Goal: Task Accomplishment & Management: Manage account settings

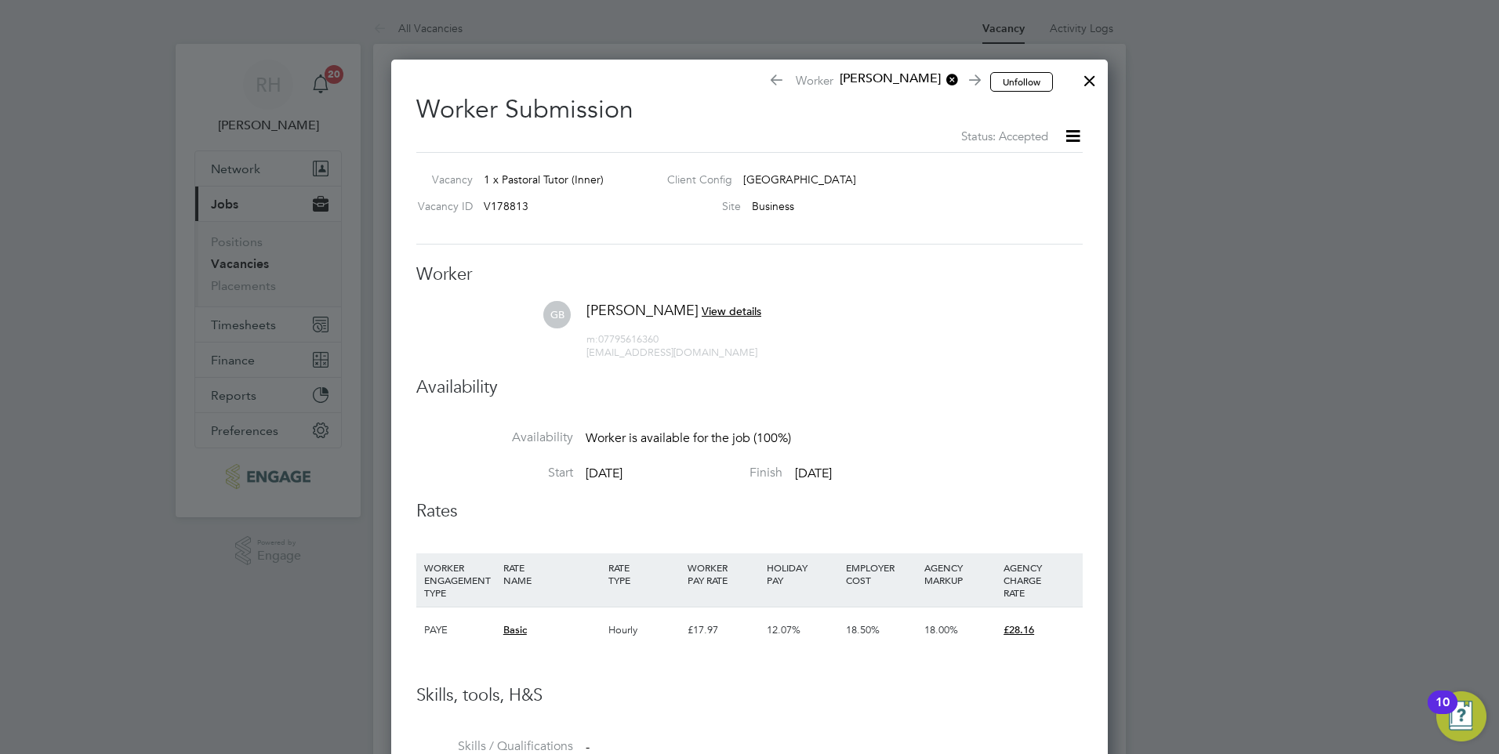
click at [1091, 85] on div at bounding box center [1090, 77] width 28 height 28
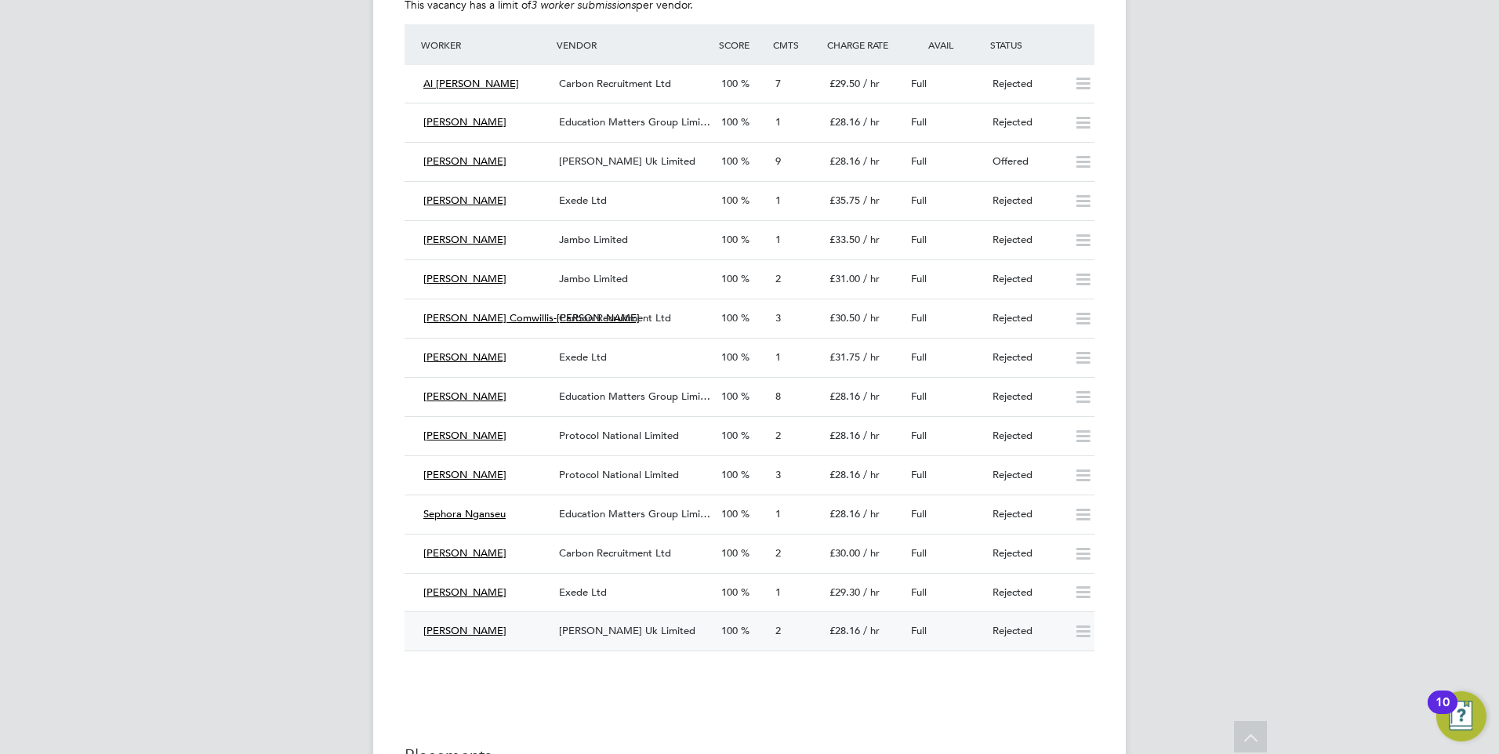
scroll to position [3136, 0]
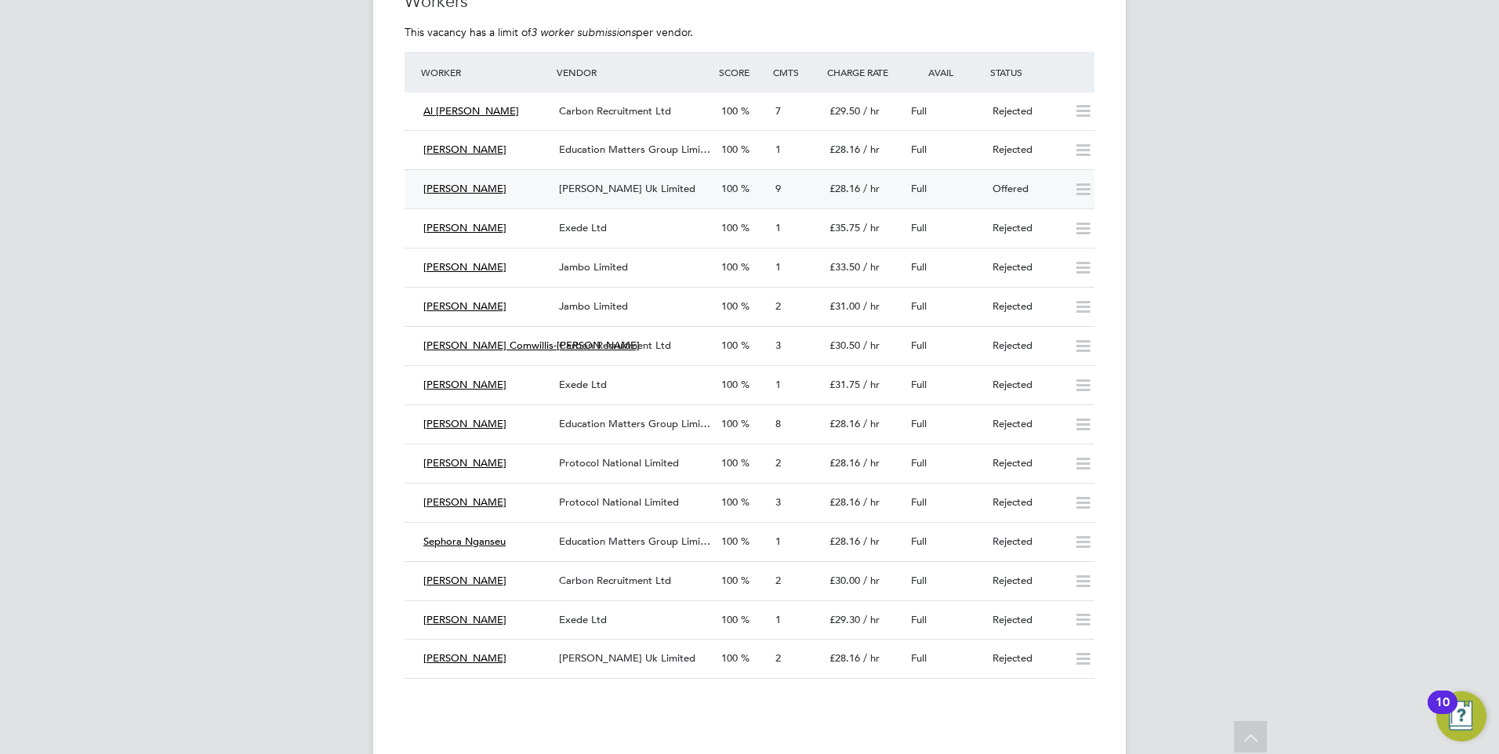
click at [641, 195] on div "[PERSON_NAME] Uk Limited" at bounding box center [634, 189] width 162 height 26
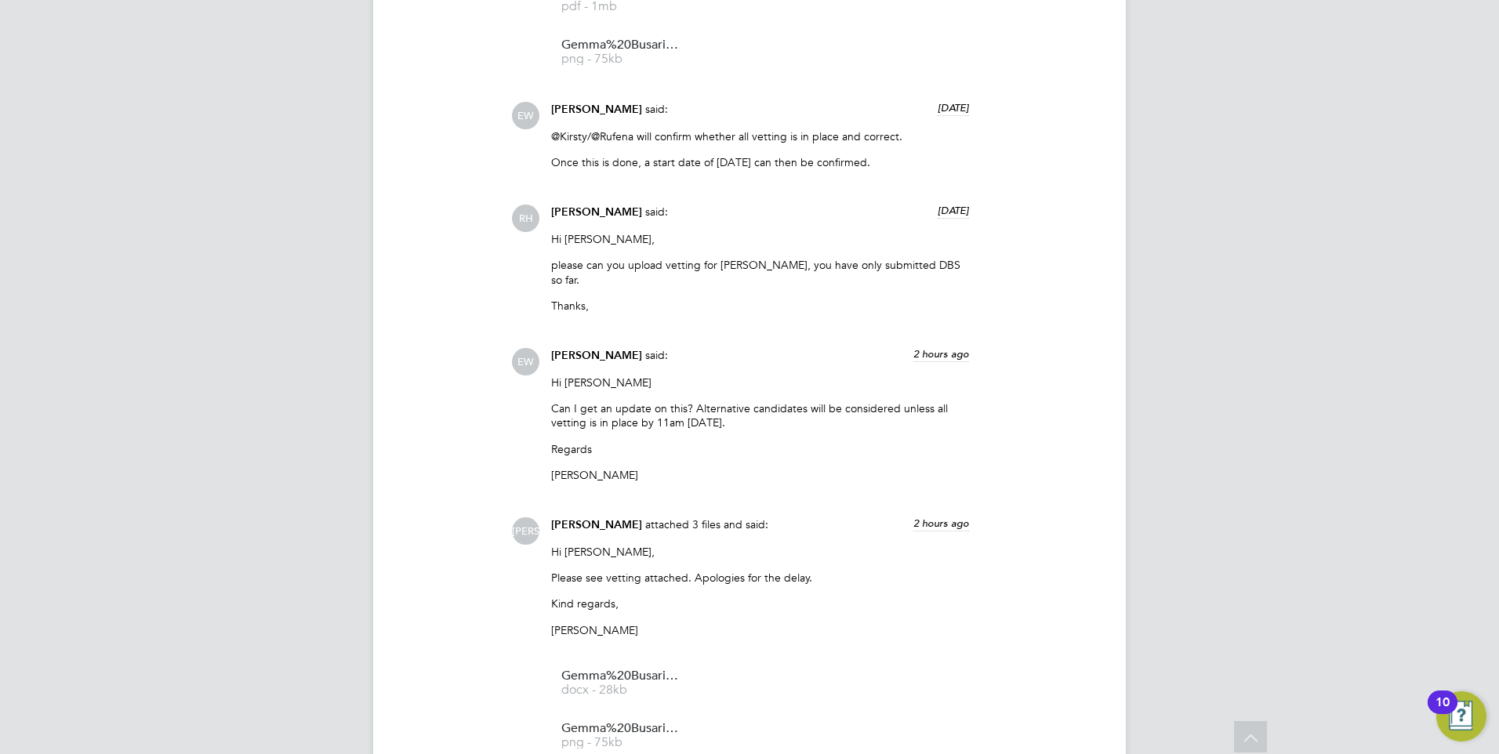
scroll to position [2534, 0]
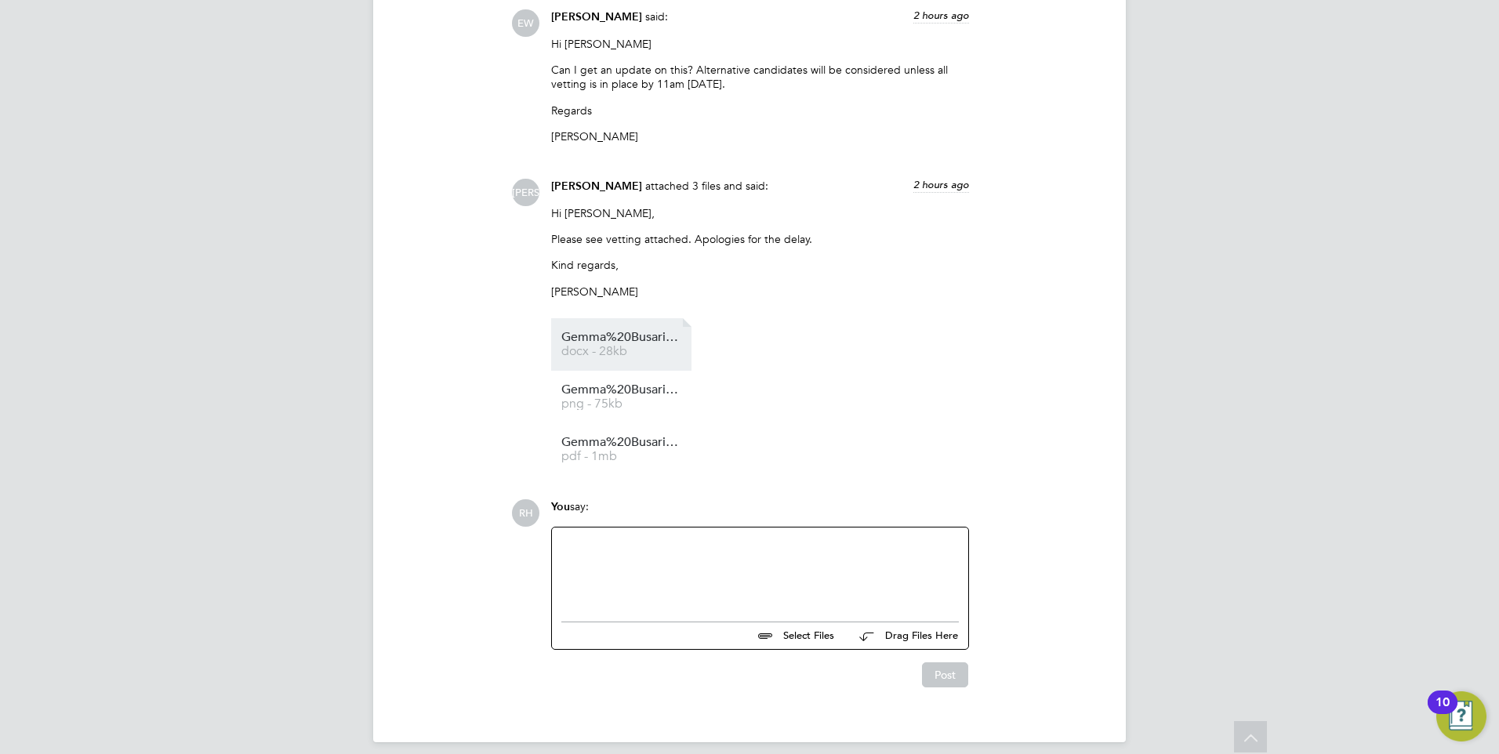
click at [619, 346] on span "docx - 28kb" at bounding box center [623, 352] width 125 height 12
click at [614, 384] on span "Gemma%20Busari%20-%20Updated%20Service%20Check" at bounding box center [623, 390] width 125 height 12
click at [630, 423] on li "Gemma%20Busari%20-%20DBS pdf - 1mb" at bounding box center [621, 449] width 140 height 53
click at [628, 451] on span "pdf - 1mb" at bounding box center [623, 457] width 125 height 12
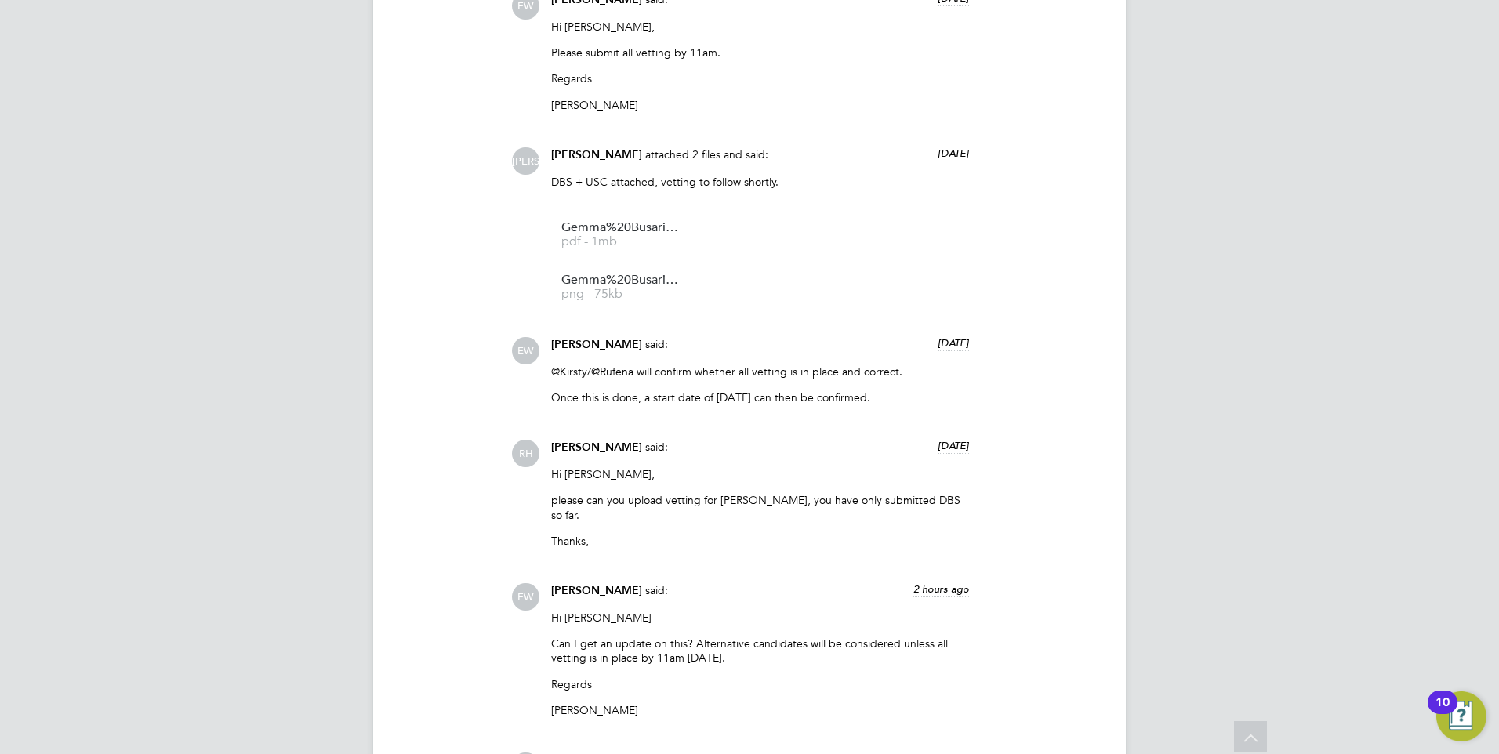
scroll to position [2431, 0]
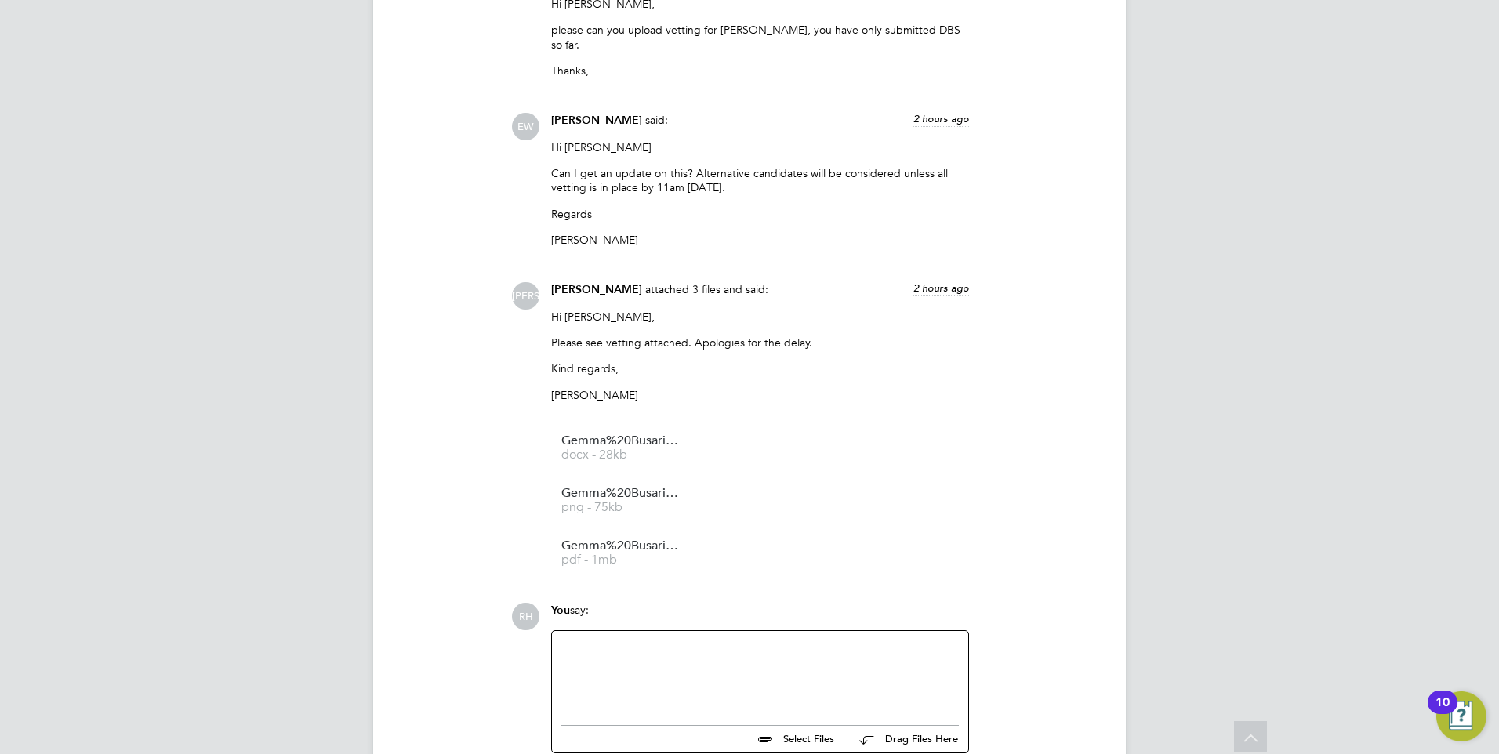
click at [653, 644] on div at bounding box center [760, 674] width 398 height 67
click at [828, 669] on div "Vetting is all okay. Please confirm her into placement" at bounding box center [760, 676] width 398 height 14
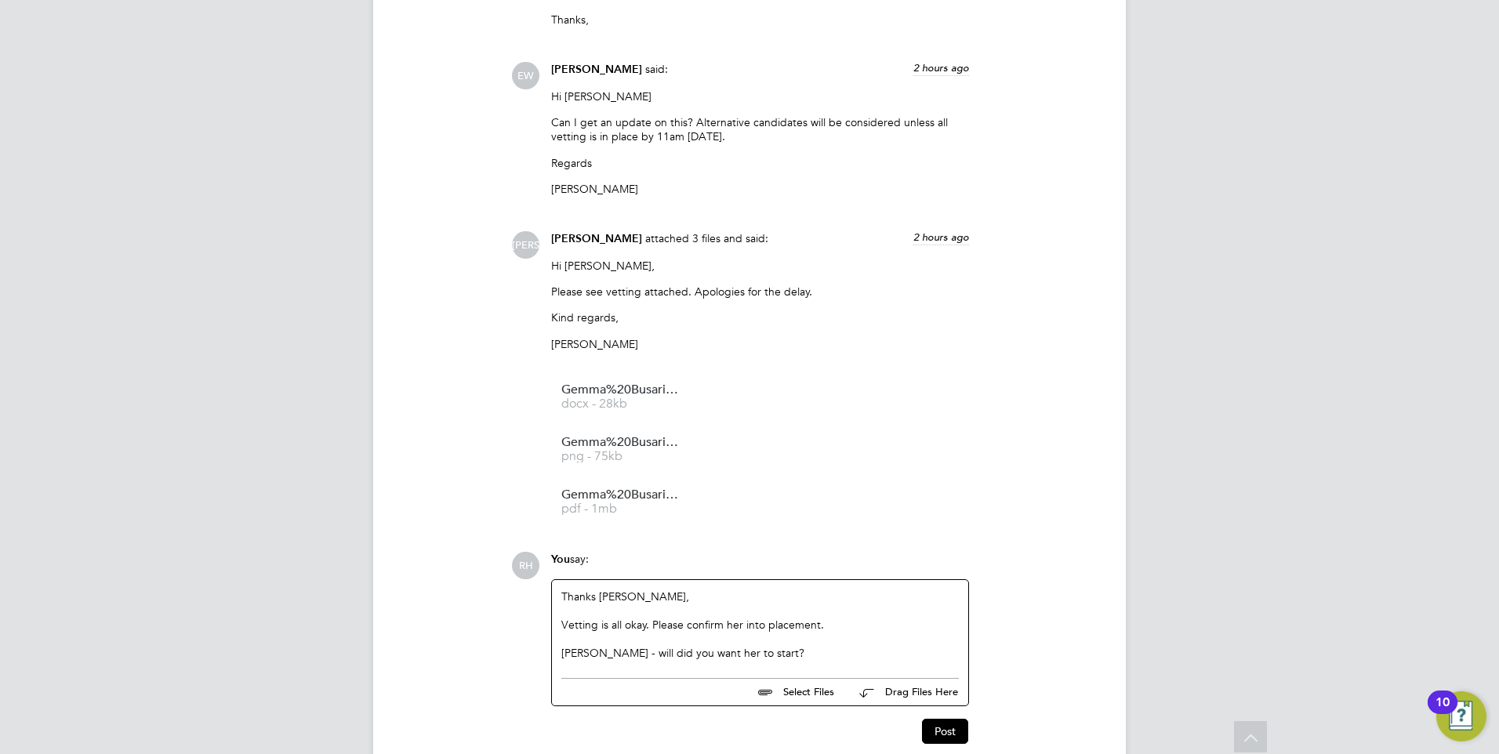
scroll to position [2509, 0]
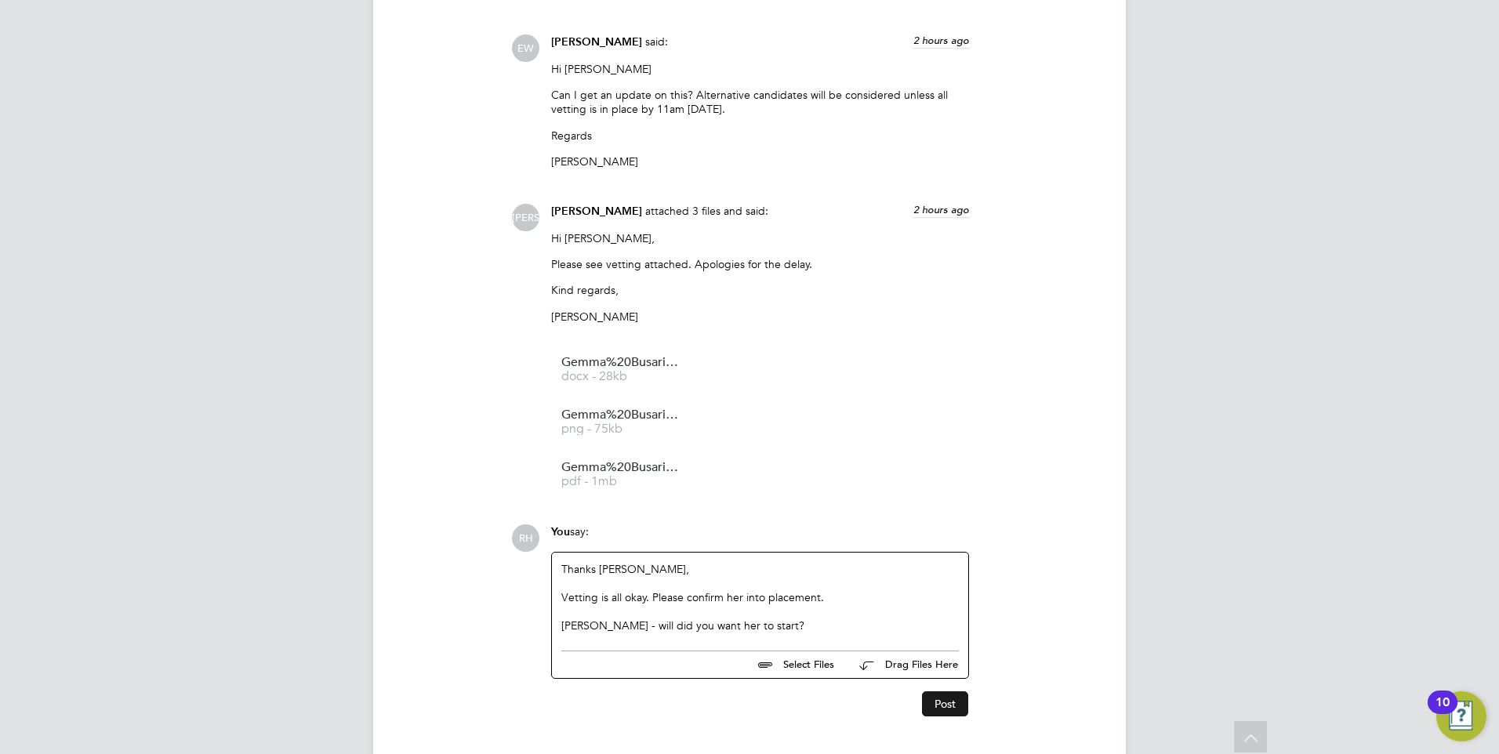
click at [935, 692] on button "Post" at bounding box center [945, 704] width 46 height 25
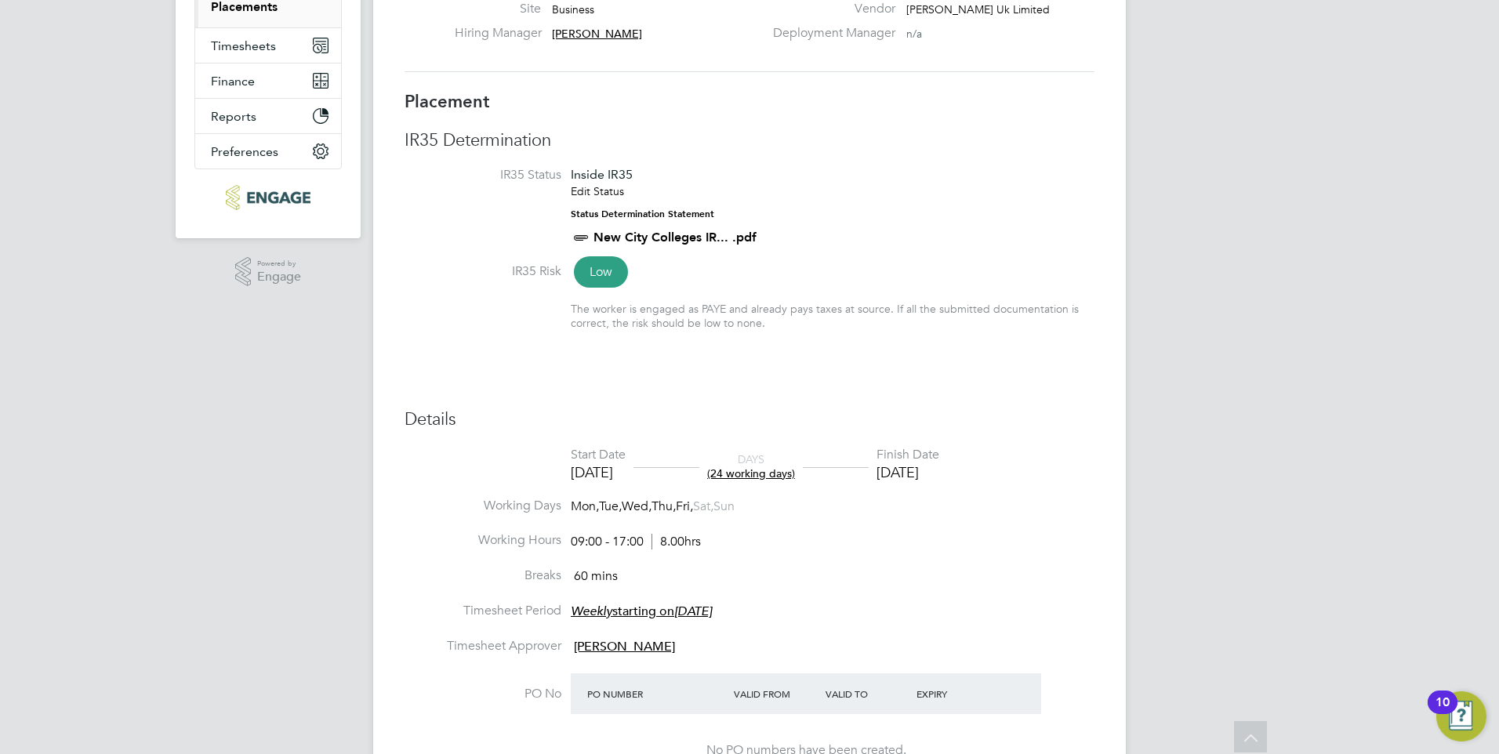
scroll to position [140, 0]
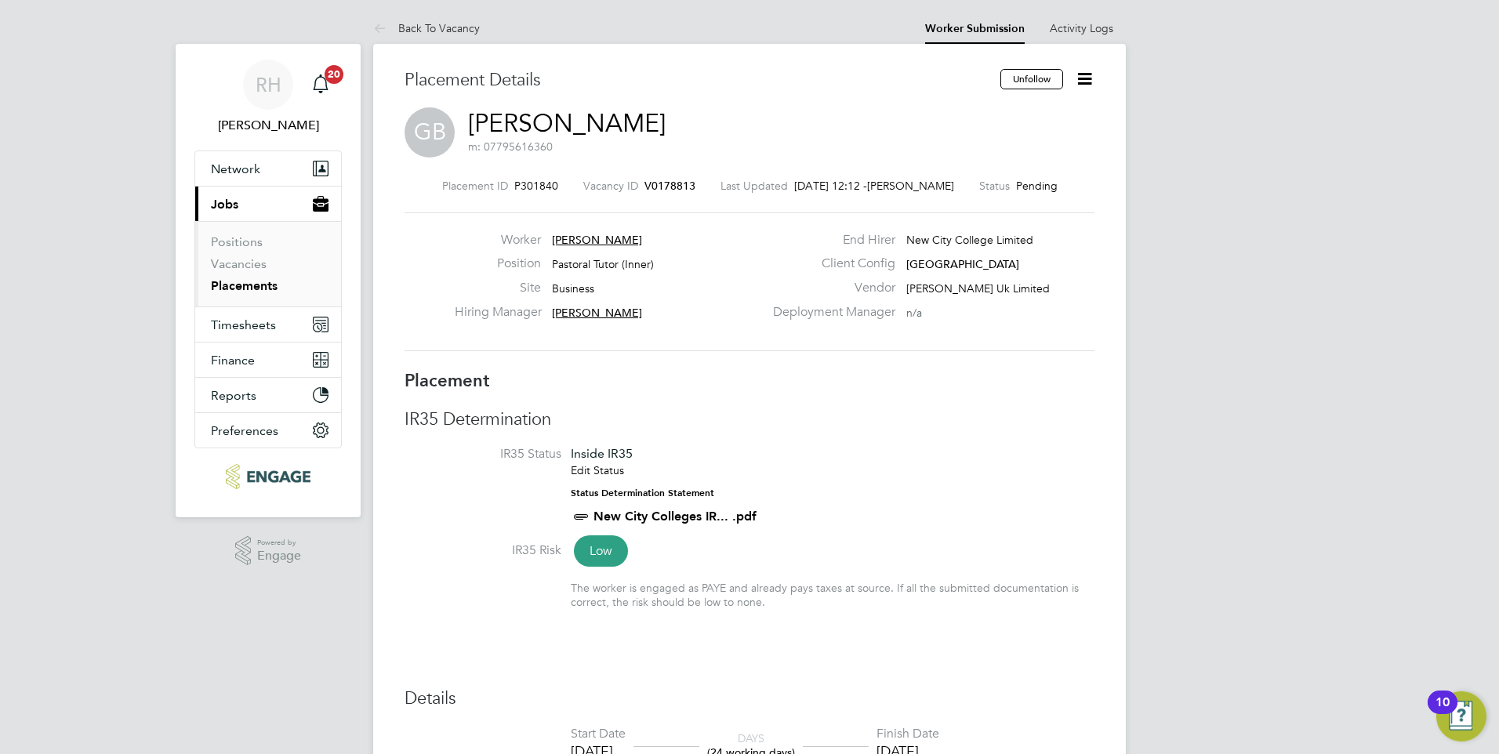
click at [1076, 83] on icon at bounding box center [1085, 79] width 20 height 20
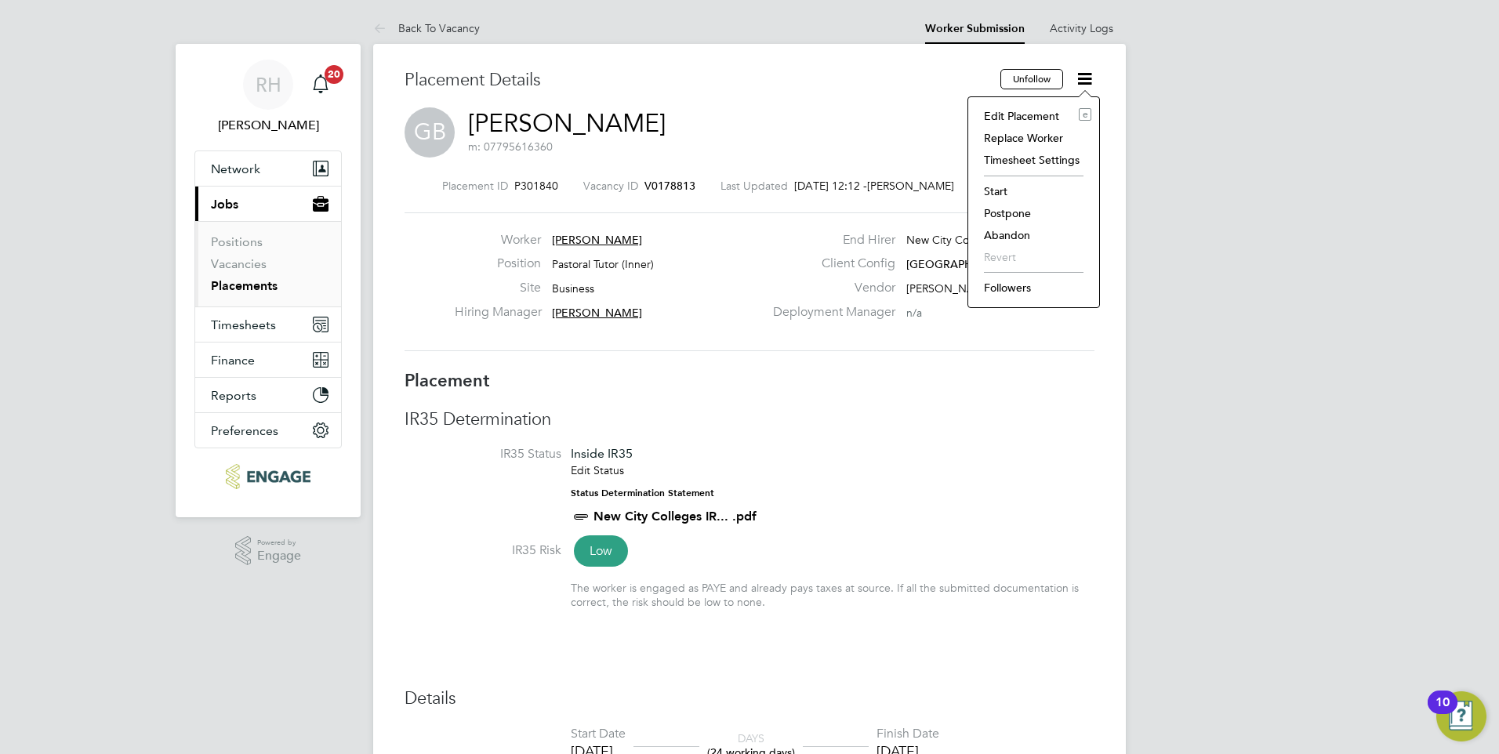
click at [997, 195] on li "Start" at bounding box center [1033, 191] width 115 height 22
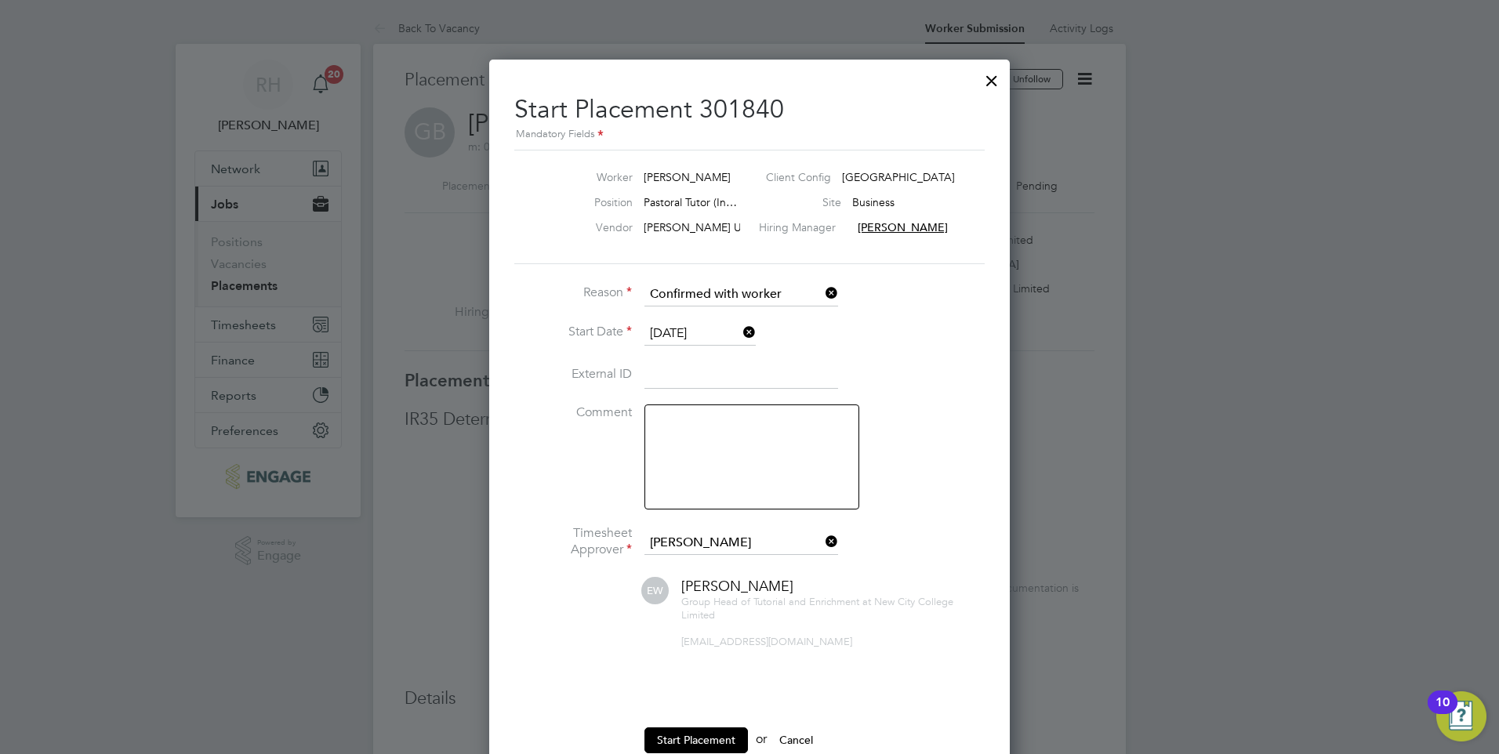
click at [691, 441] on textarea at bounding box center [752, 457] width 215 height 105
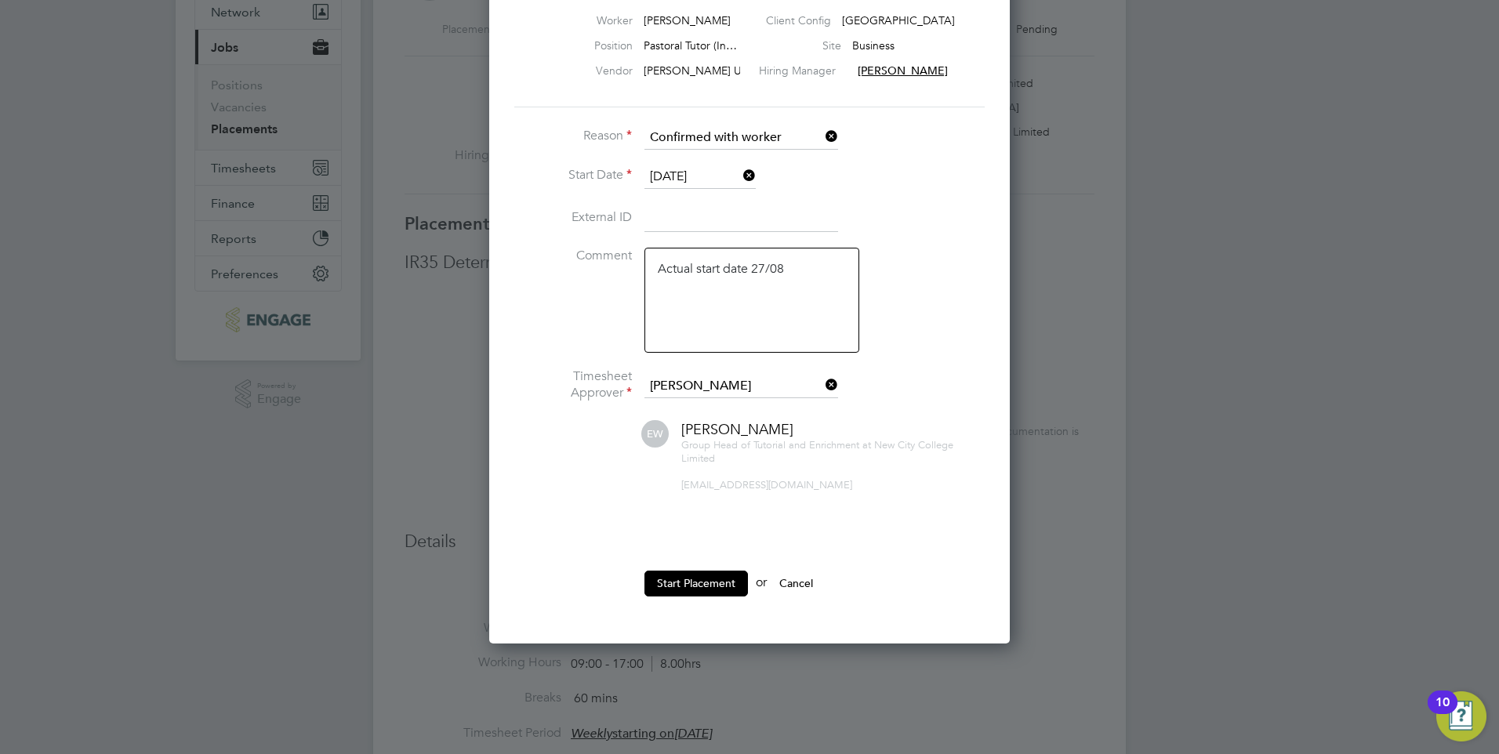
type textarea "Actual start date 27/08"
click at [689, 597] on li "Start Placement or Cancel" at bounding box center [749, 591] width 470 height 41
click at [697, 582] on button "Start Placement" at bounding box center [697, 583] width 104 height 25
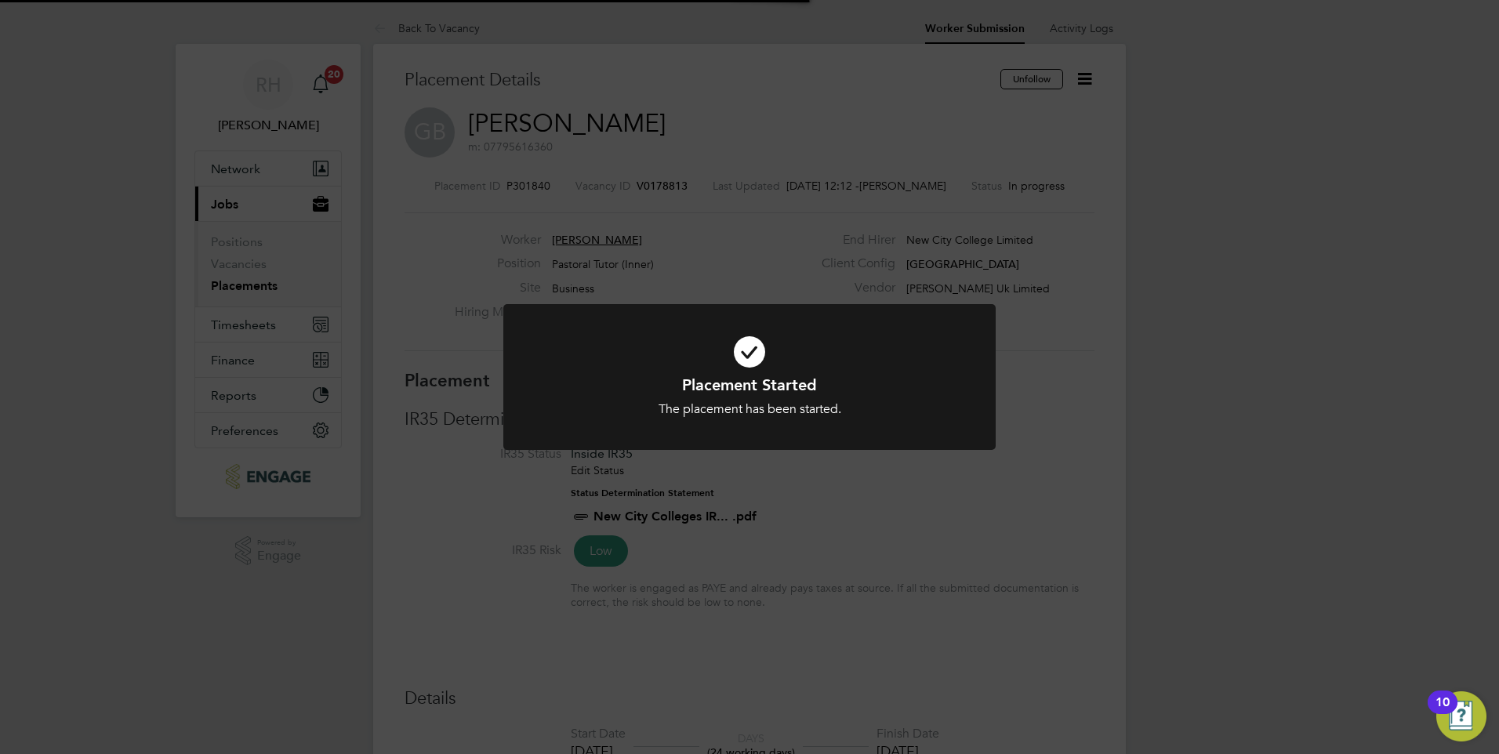
click at [908, 572] on div "Placement Started The placement has been started. Cancel Okay" at bounding box center [749, 377] width 1499 height 754
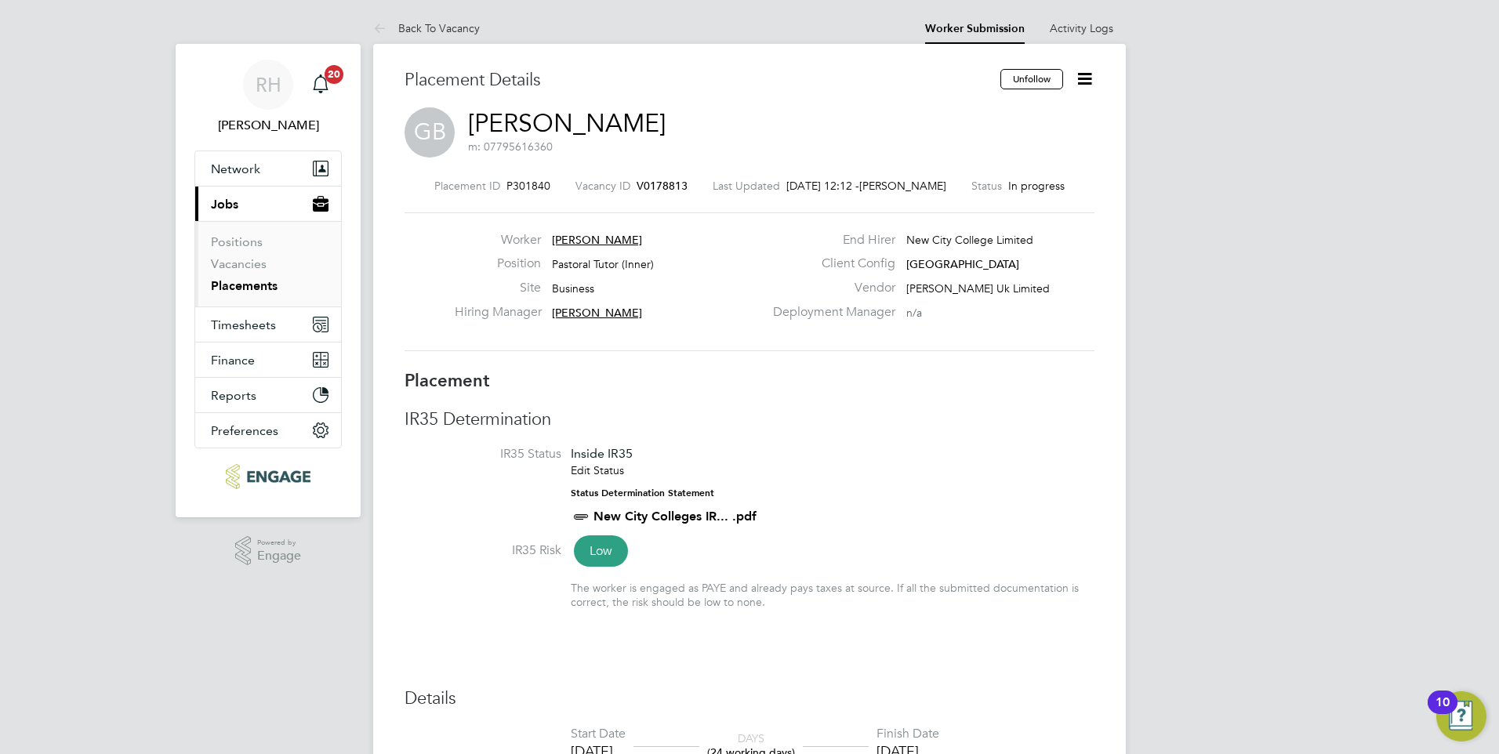
click at [641, 183] on span "V0178813" at bounding box center [662, 186] width 51 height 14
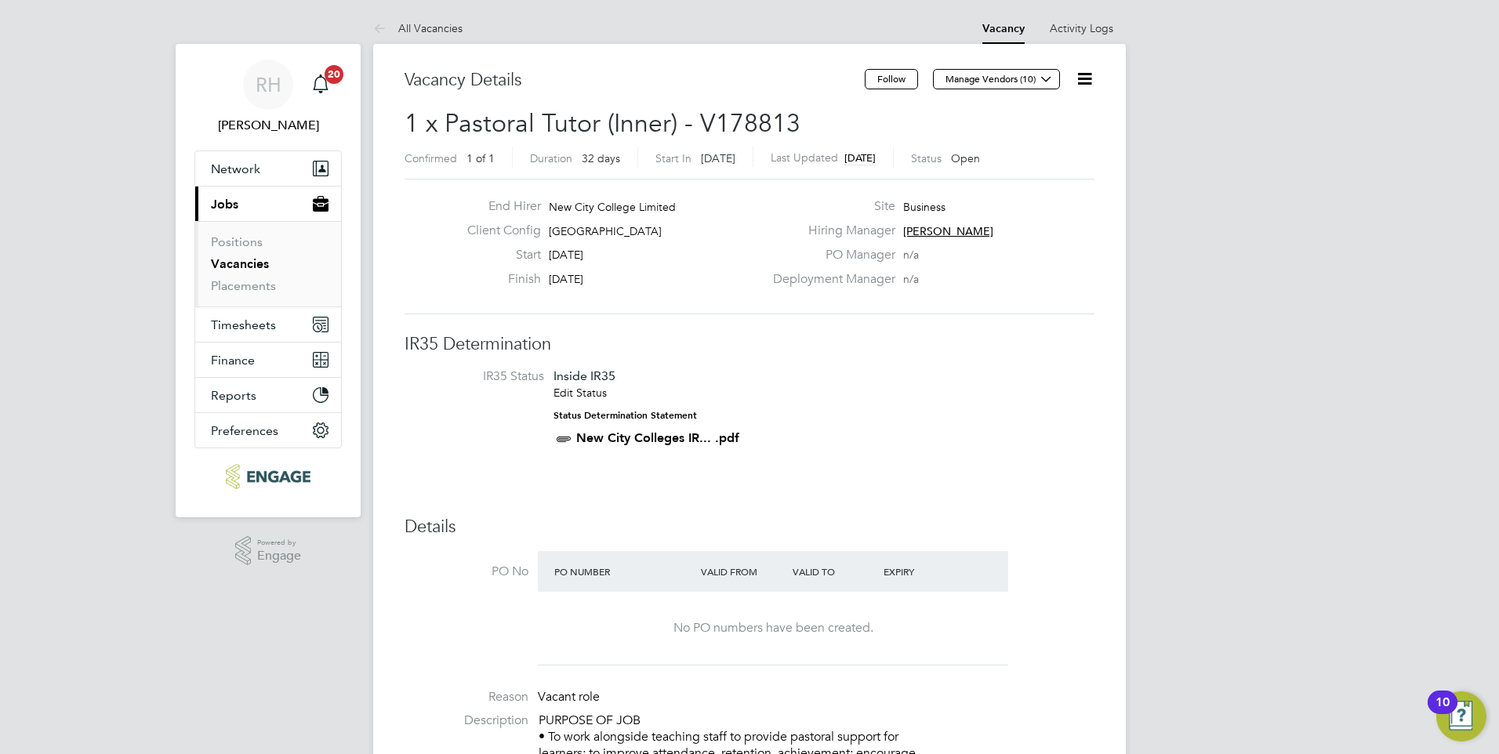
click at [1088, 71] on icon at bounding box center [1085, 79] width 20 height 20
click at [1059, 139] on li "Update Status" at bounding box center [1046, 138] width 91 height 22
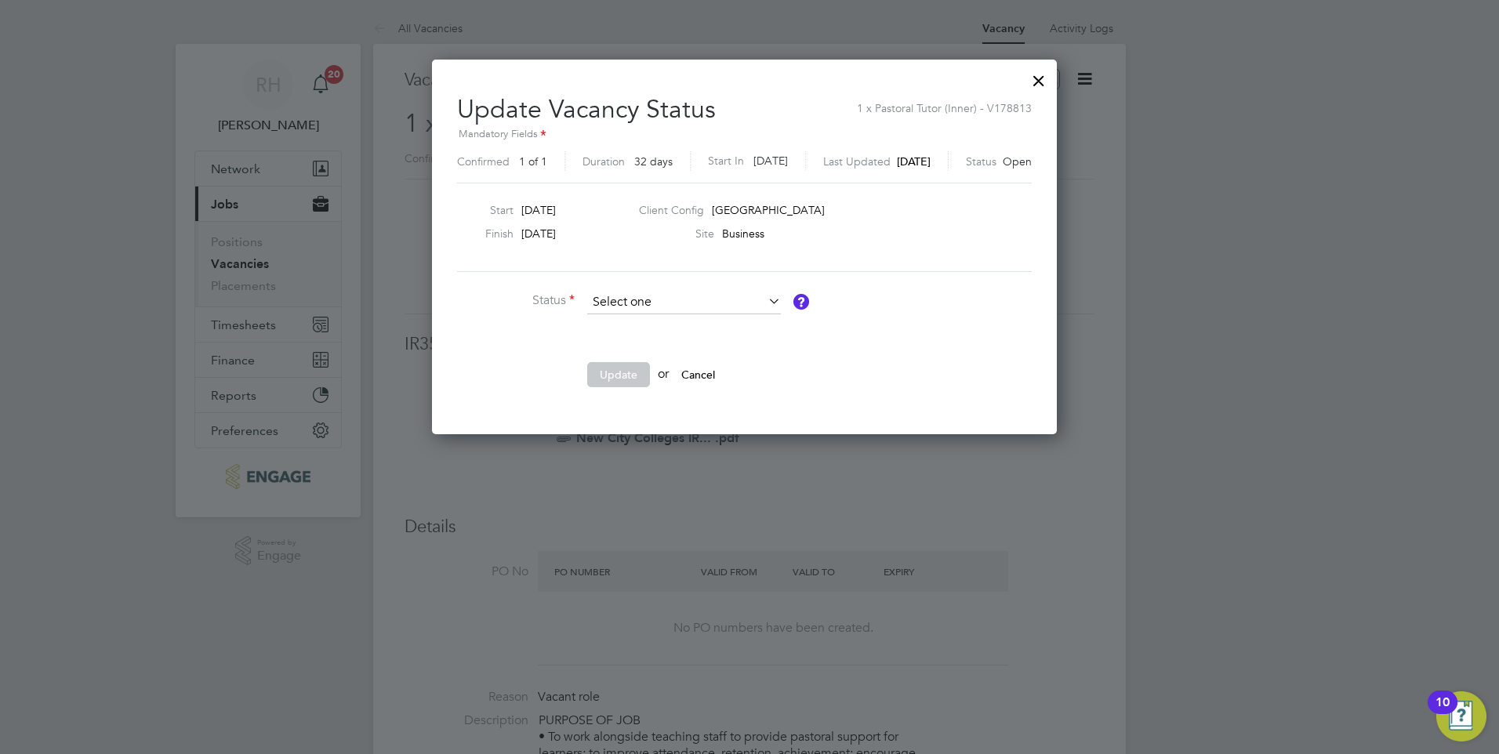
click at [623, 306] on input at bounding box center [684, 303] width 194 height 24
click at [628, 352] on li "Closed" at bounding box center [684, 344] width 195 height 20
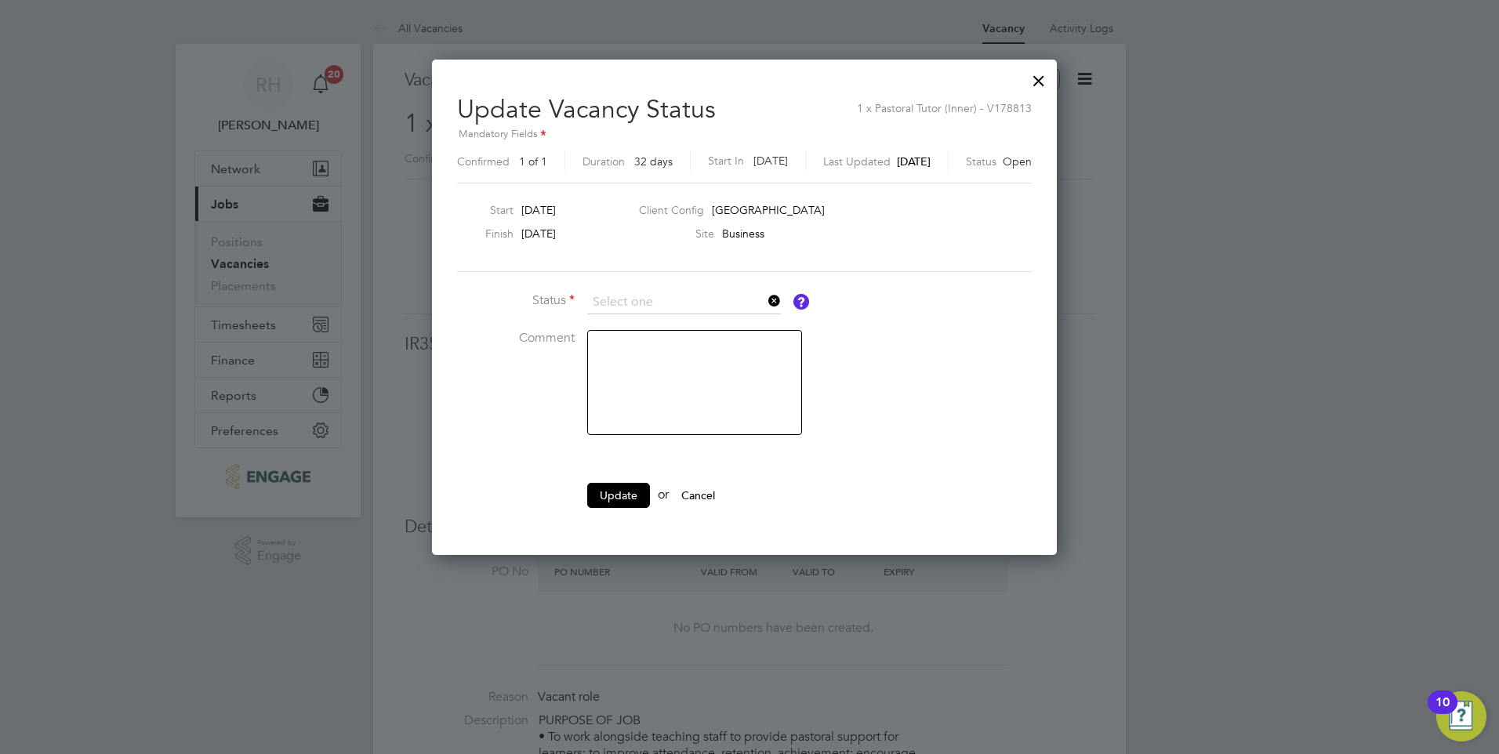
type input "Closed"
click at [628, 352] on textarea at bounding box center [694, 382] width 215 height 105
type textarea "Filled"
click at [629, 490] on button "Update" at bounding box center [618, 495] width 63 height 25
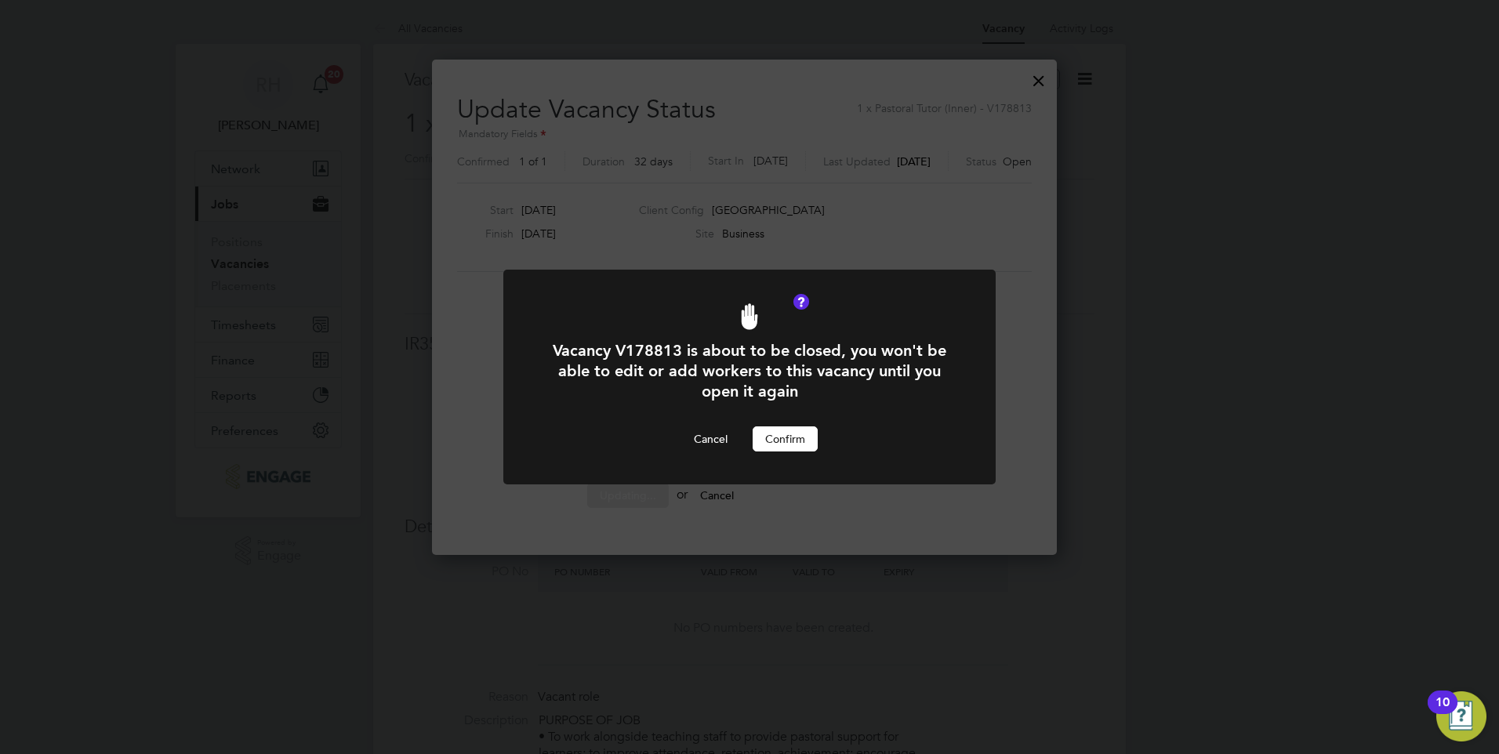
click at [775, 440] on button "Confirm" at bounding box center [785, 439] width 65 height 25
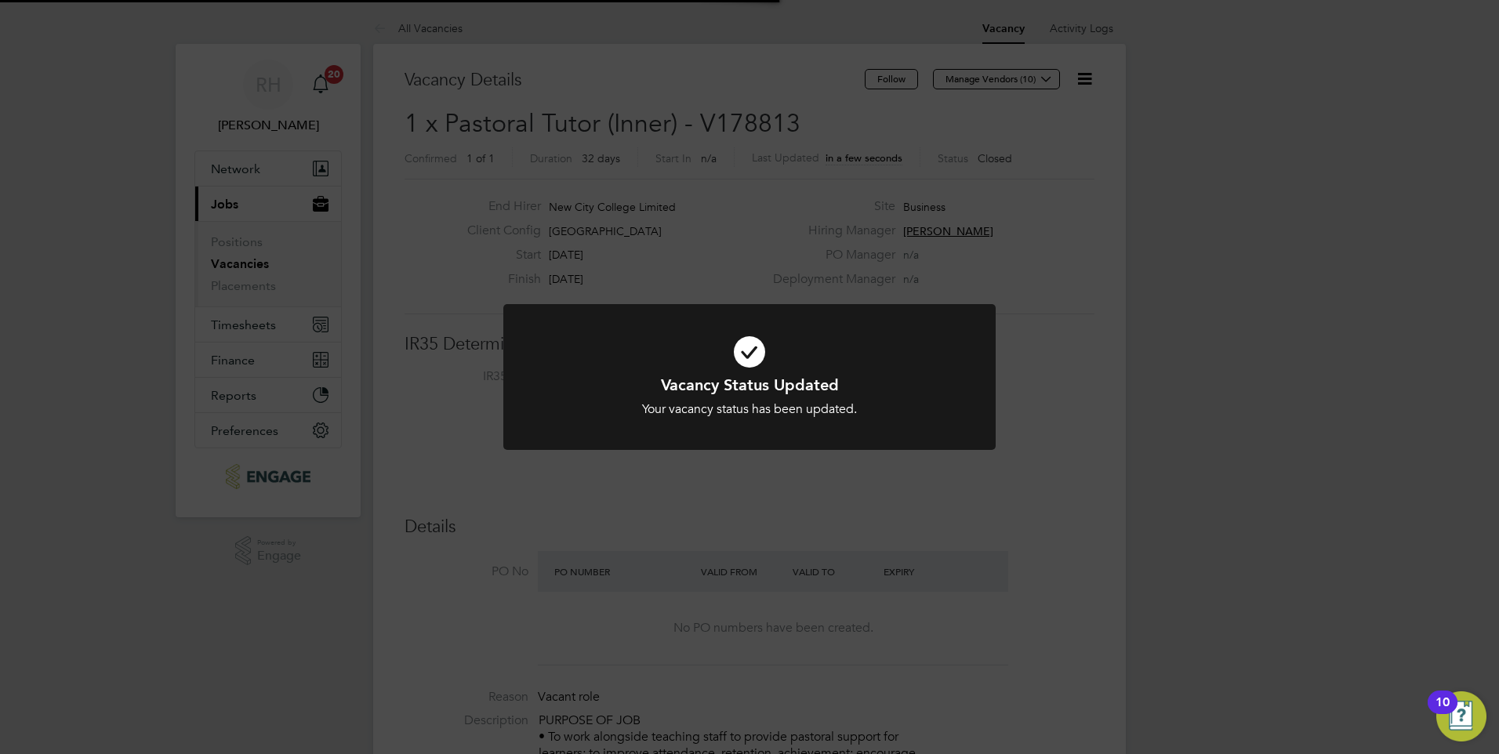
click at [769, 525] on div "Vacancy Status Updated Your vacancy status has been updated. Cancel Okay" at bounding box center [749, 377] width 1499 height 754
